Goal: Use online tool/utility: Utilize a website feature to perform a specific function

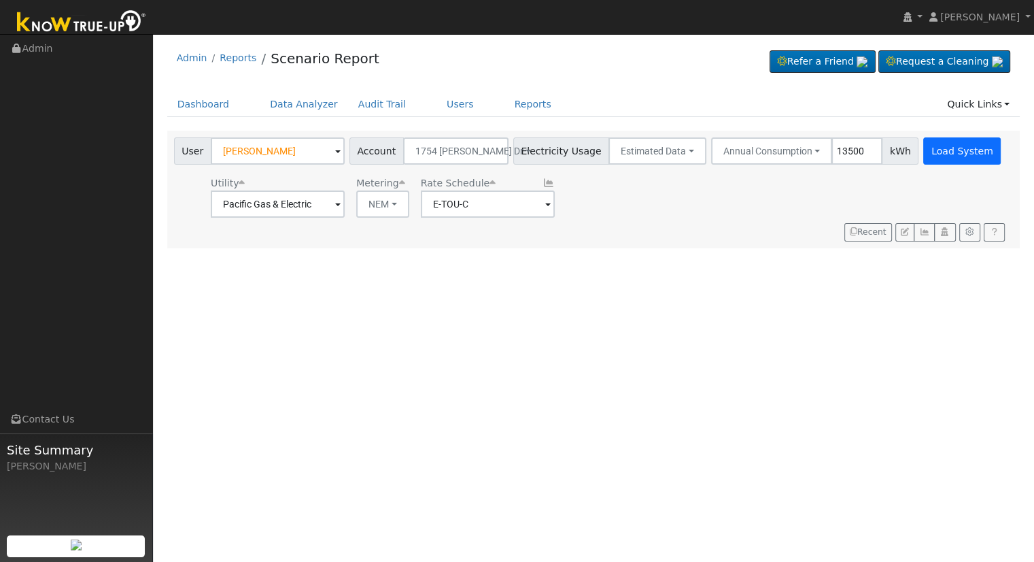
type input "13500"
click at [923, 147] on button "Load System" at bounding box center [962, 150] width 78 height 27
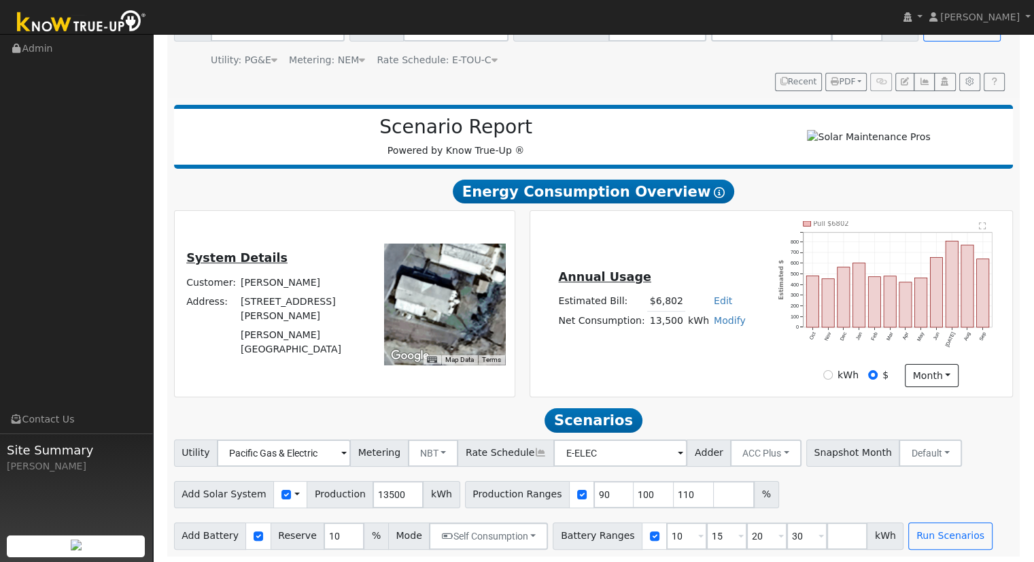
scroll to position [130, 0]
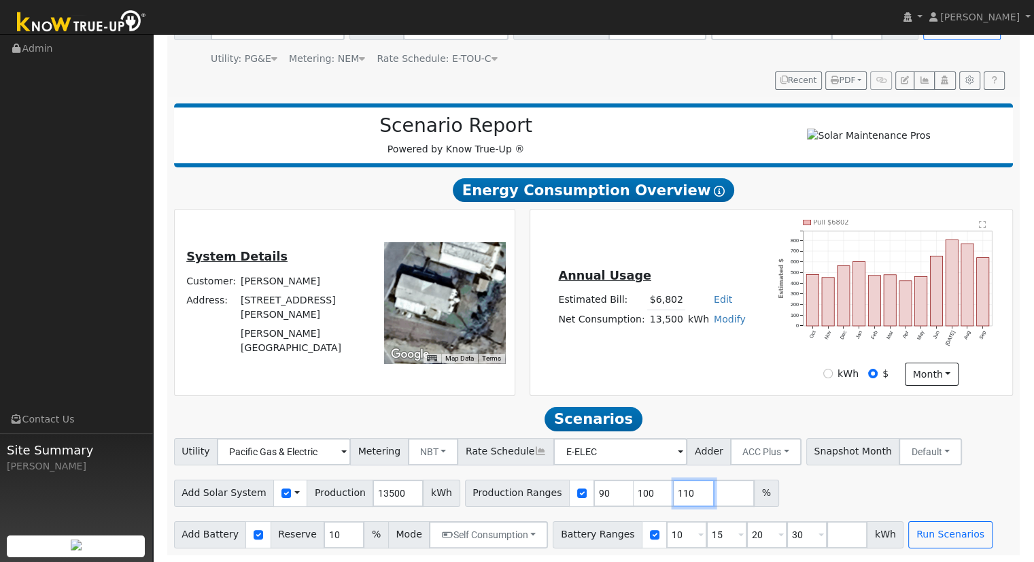
click at [674, 493] on input "110" at bounding box center [694, 492] width 41 height 27
type input "1"
type input "90"
type input "100"
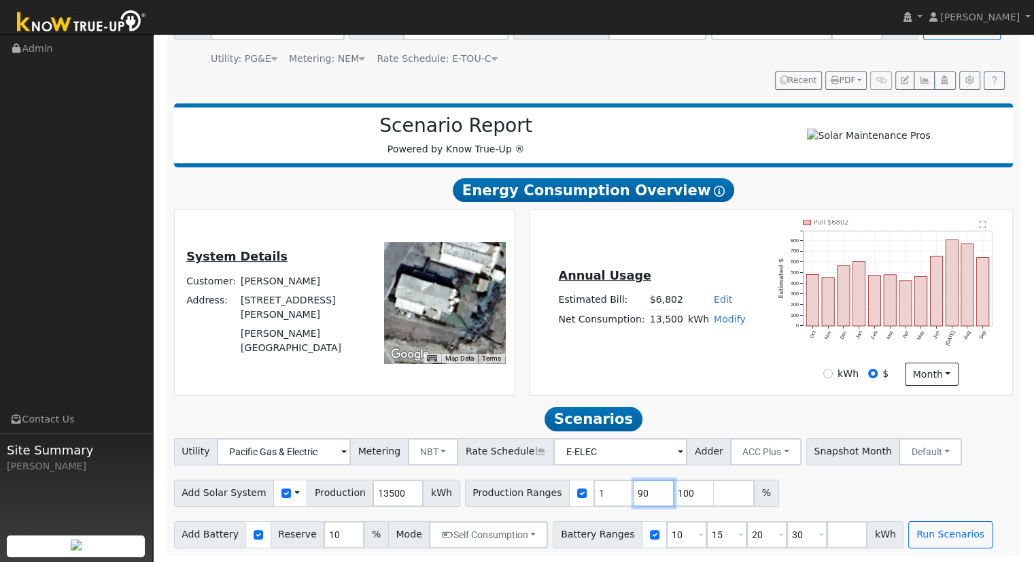
type input "100"
type input "126.851852"
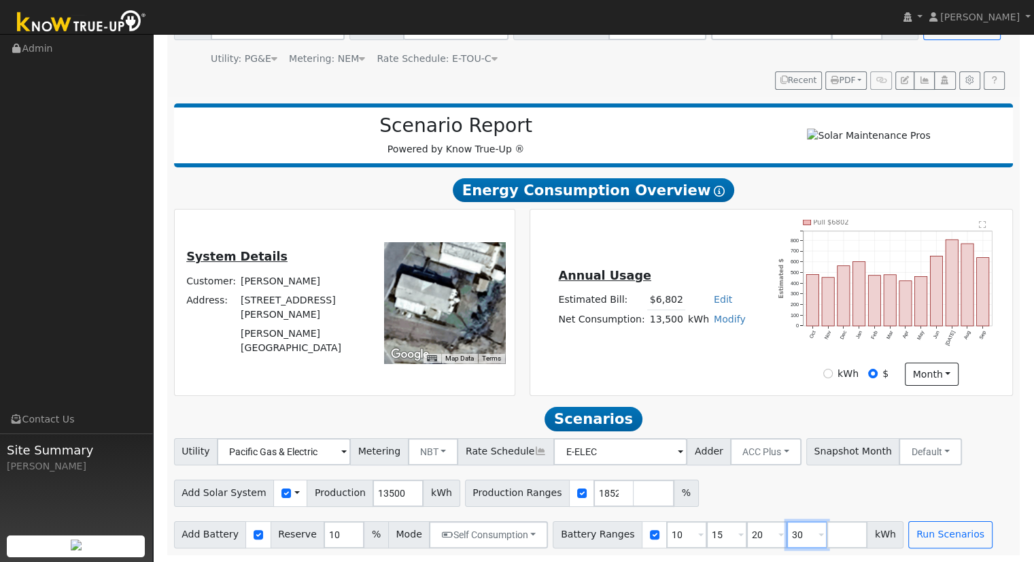
click at [787, 534] on input "30" at bounding box center [807, 534] width 41 height 27
type input "3"
type input "20"
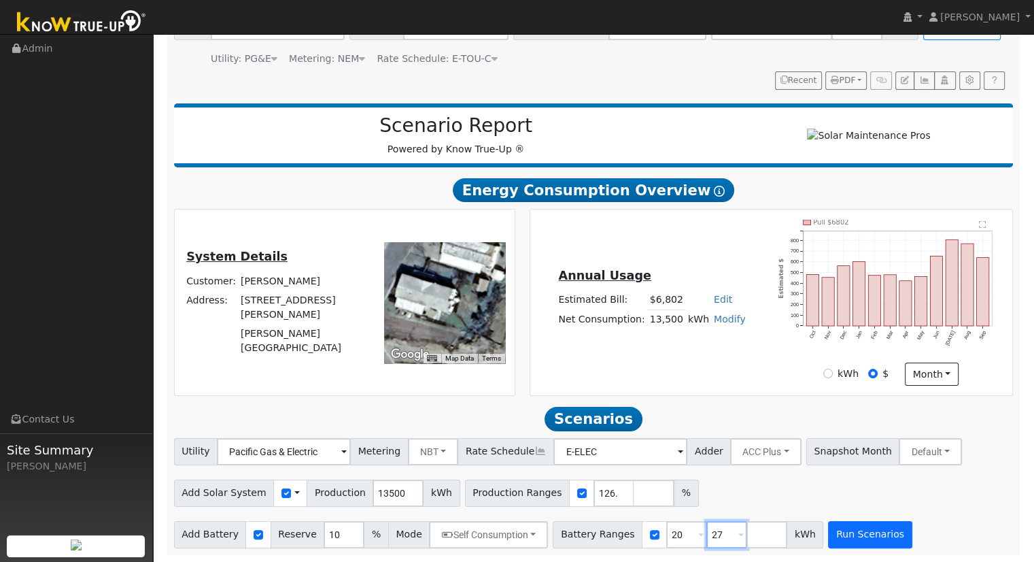
type input "27"
click at [836, 528] on button "Run Scenarios" at bounding box center [870, 534] width 84 height 27
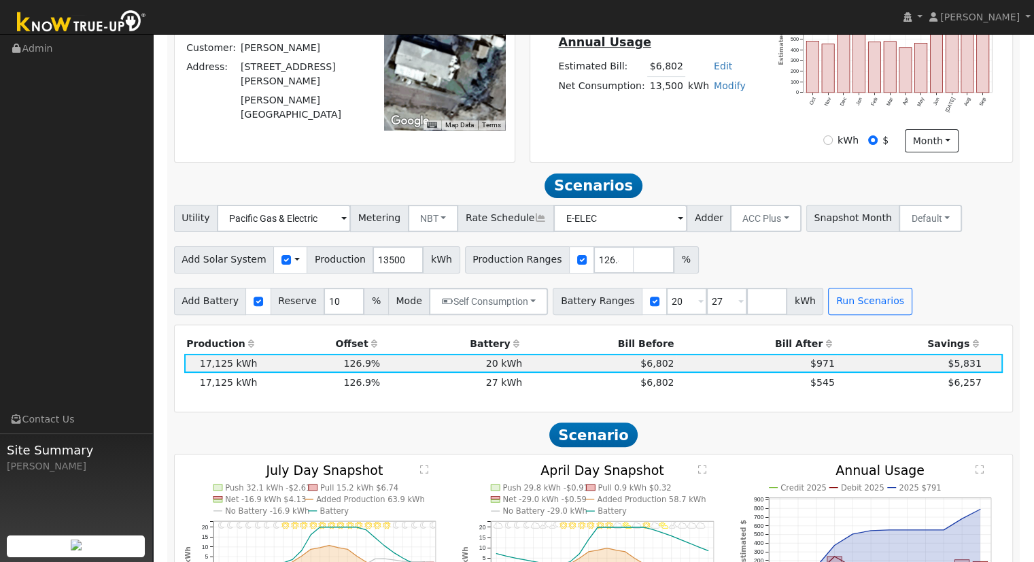
scroll to position [290, 0]
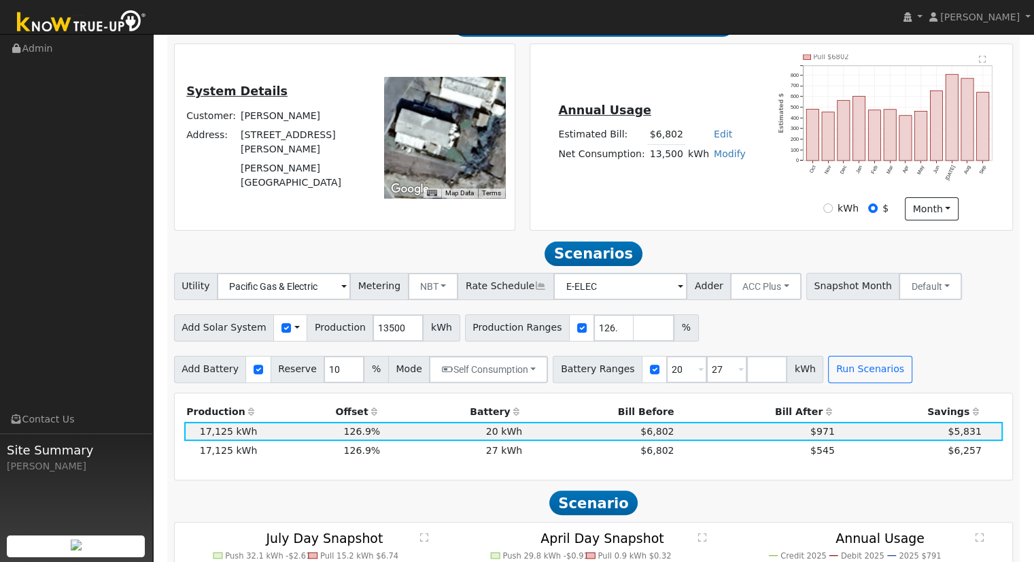
click at [715, 158] on link "Modify" at bounding box center [730, 153] width 32 height 11
click at [699, 173] on link "Add Consumption" at bounding box center [679, 174] width 114 height 19
type input "13500"
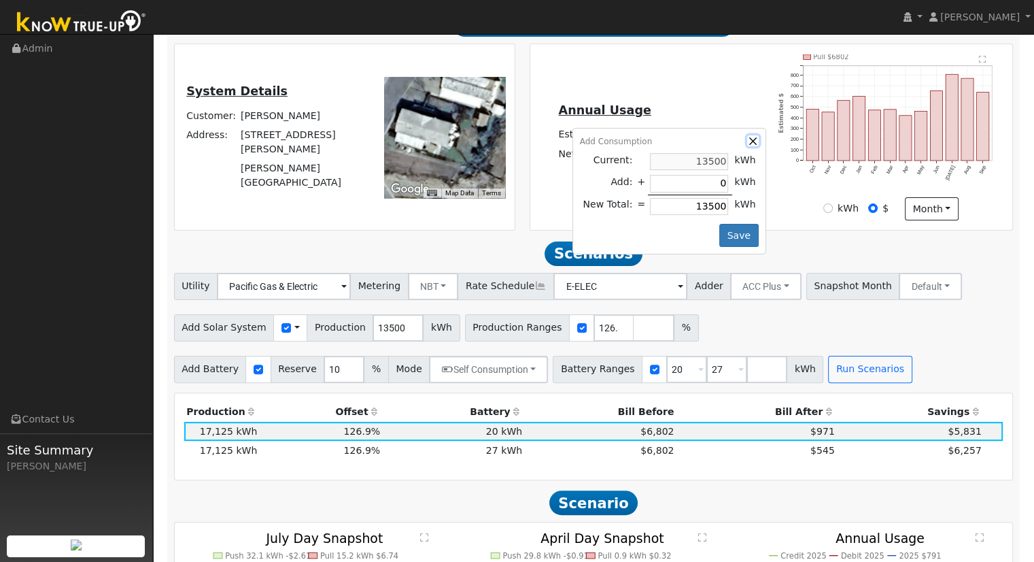
click at [747, 139] on button "button" at bounding box center [753, 141] width 12 height 12
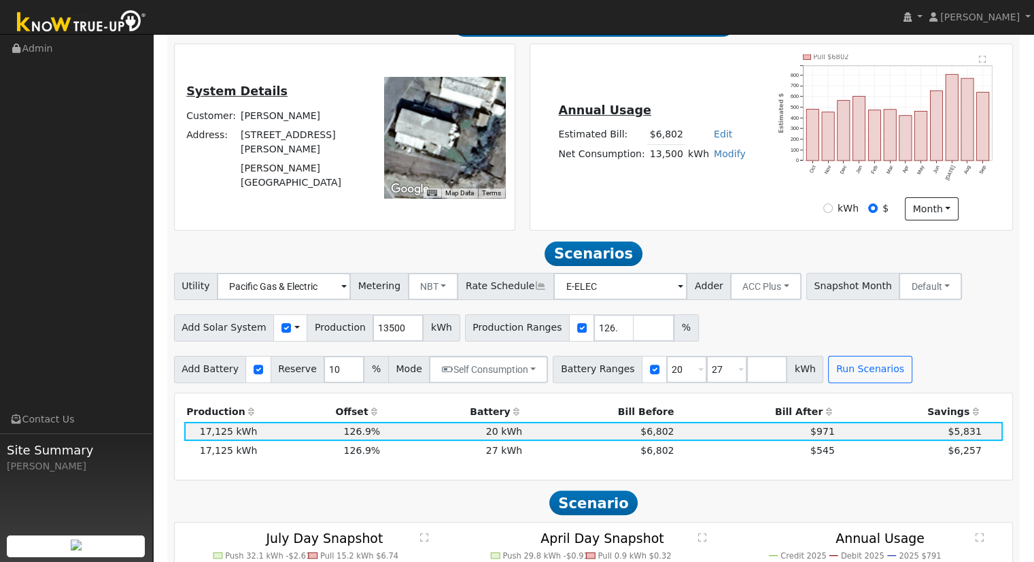
scroll to position [86, 0]
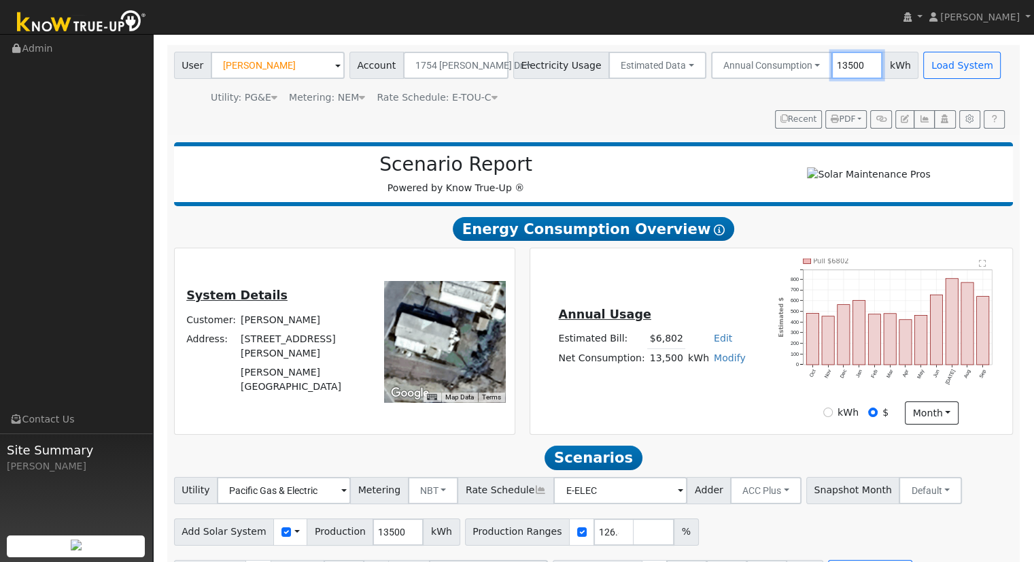
click at [837, 63] on input "13500" at bounding box center [857, 65] width 51 height 27
type input "12825"
click at [923, 68] on button "Load System" at bounding box center [962, 65] width 78 height 27
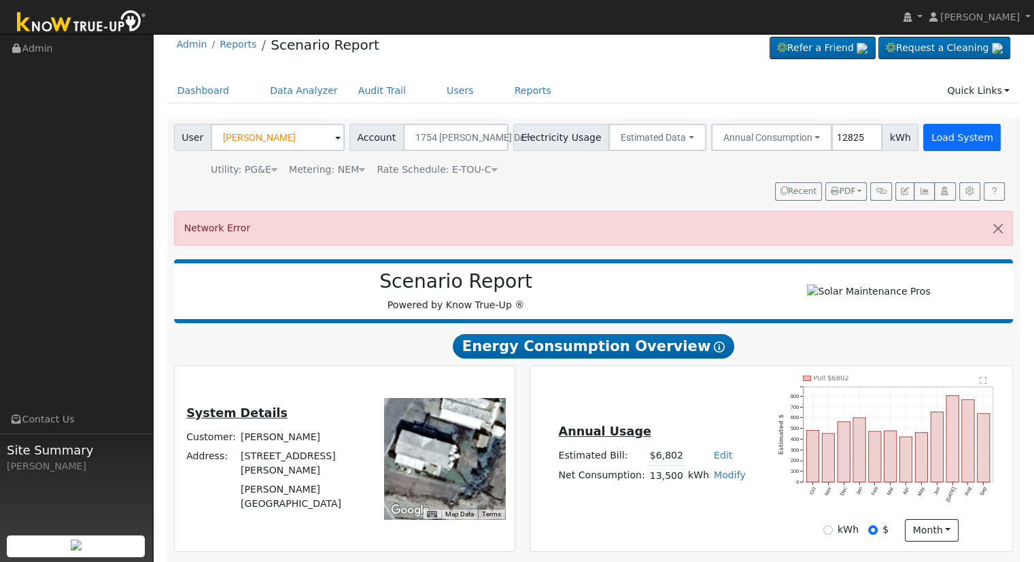
scroll to position [0, 0]
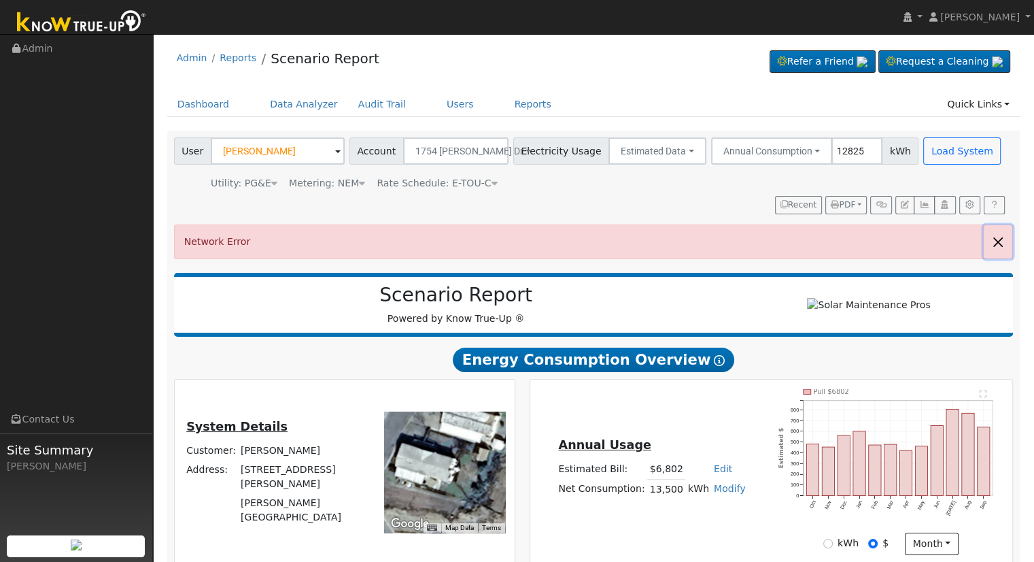
click at [1003, 235] on button "button" at bounding box center [998, 241] width 29 height 33
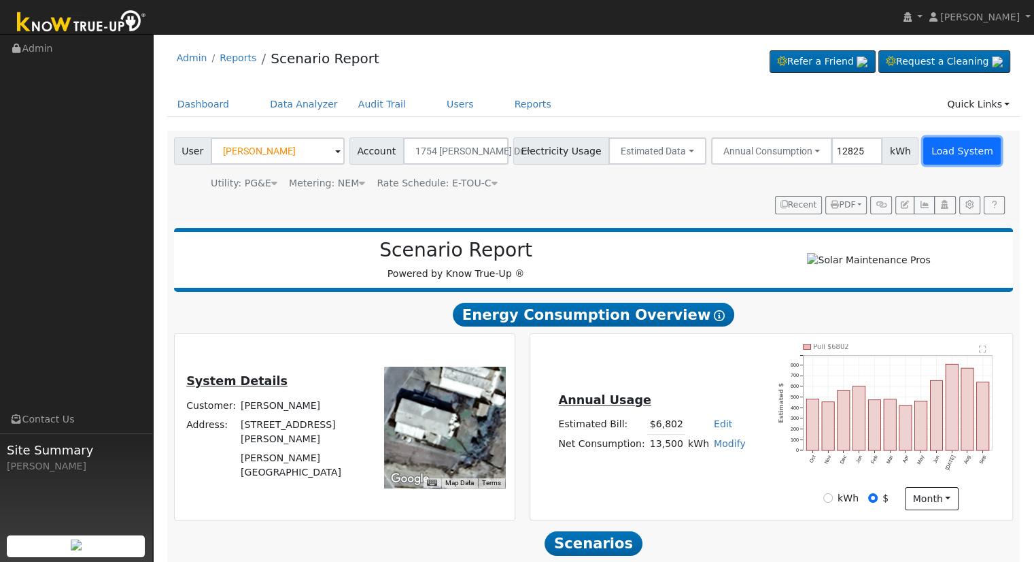
click at [923, 150] on button "Load System" at bounding box center [962, 150] width 78 height 27
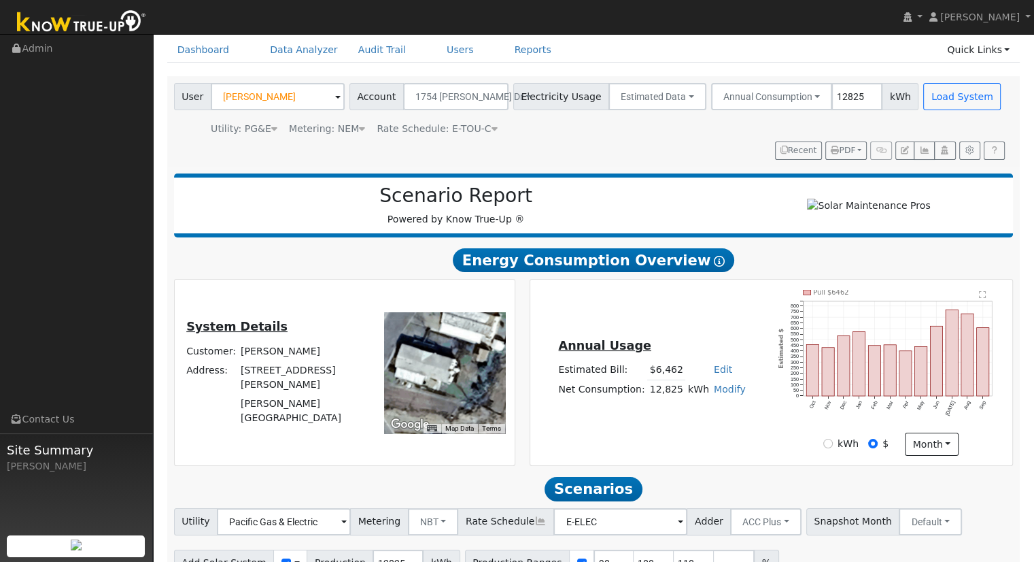
scroll to position [130, 0]
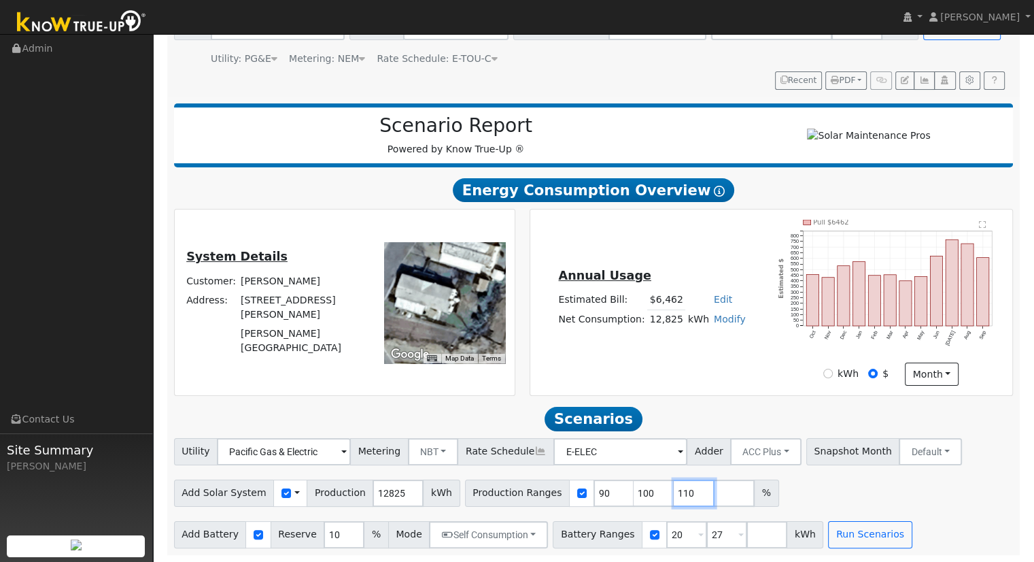
click at [674, 491] on input "110" at bounding box center [694, 492] width 41 height 27
type input "1"
type input "133.528265"
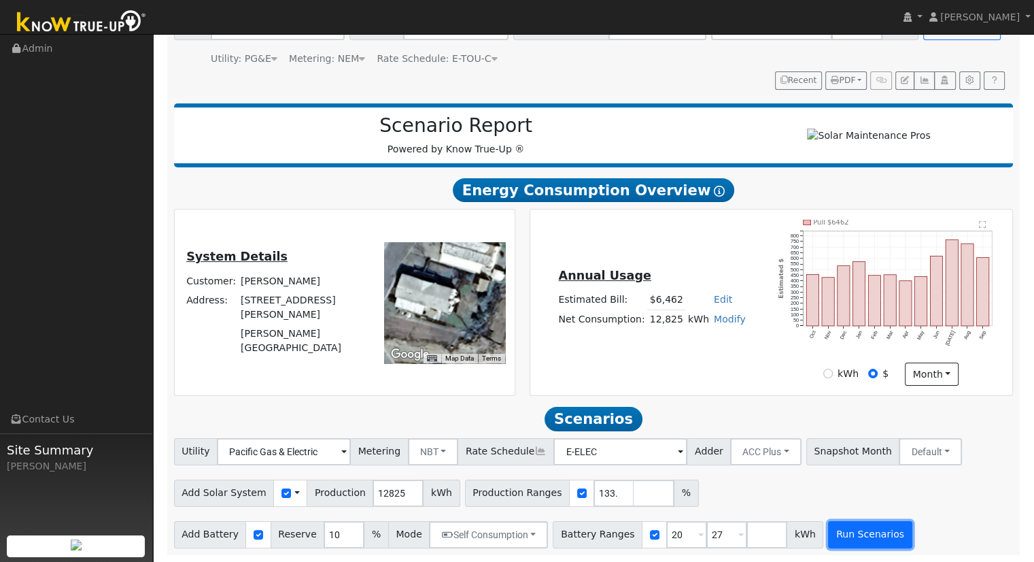
click at [833, 535] on button "Run Scenarios" at bounding box center [870, 534] width 84 height 27
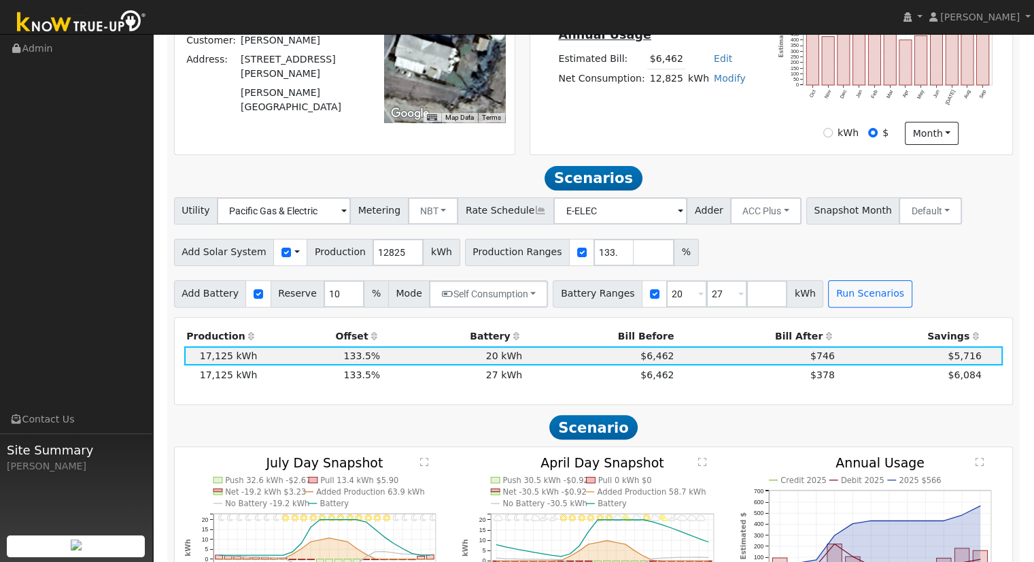
scroll to position [434, 0]
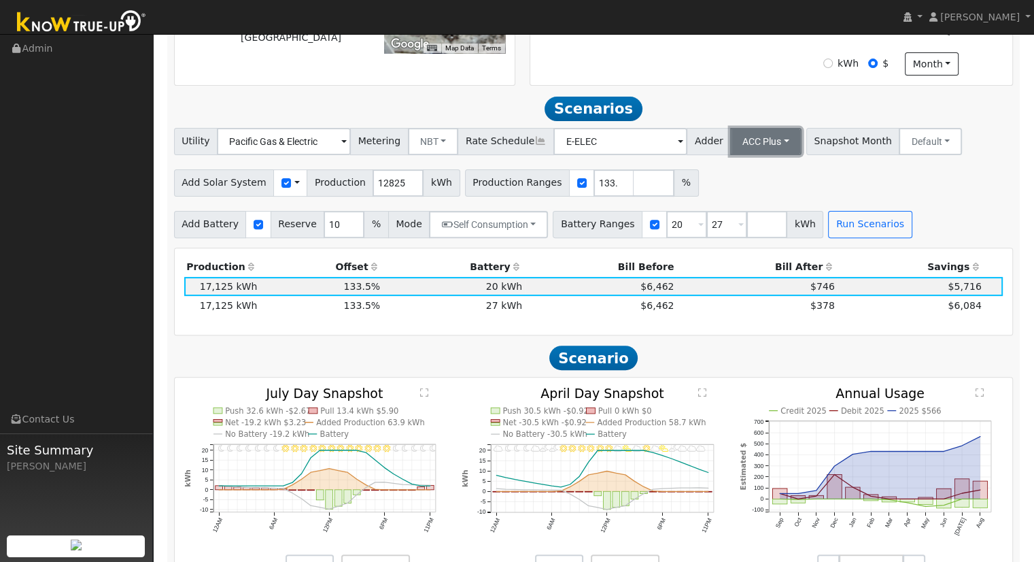
click at [744, 144] on button "ACC Plus" at bounding box center [765, 141] width 71 height 27
click at [726, 213] on link "SB-535" at bounding box center [751, 209] width 95 height 19
click at [706, 231] on input "27" at bounding box center [726, 224] width 41 height 27
type input "2"
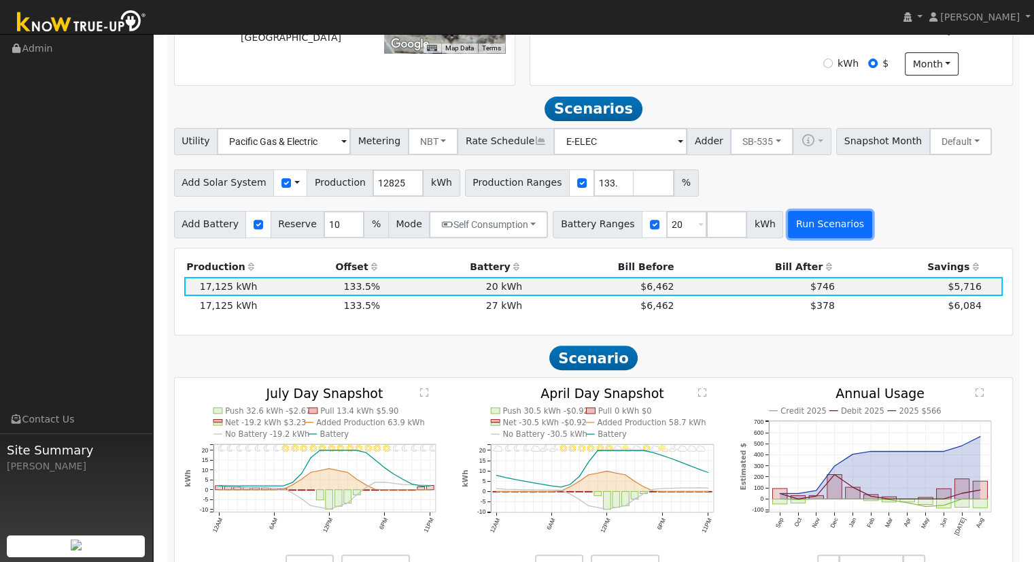
click at [794, 230] on button "Run Scenarios" at bounding box center [830, 224] width 84 height 27
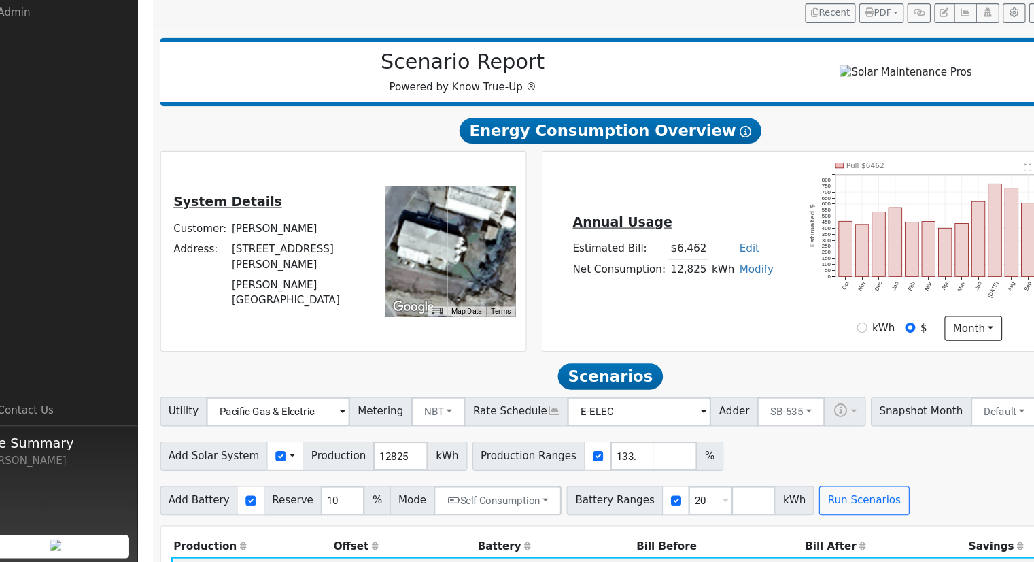
scroll to position [156, 0]
